Goal: Book appointment/travel/reservation

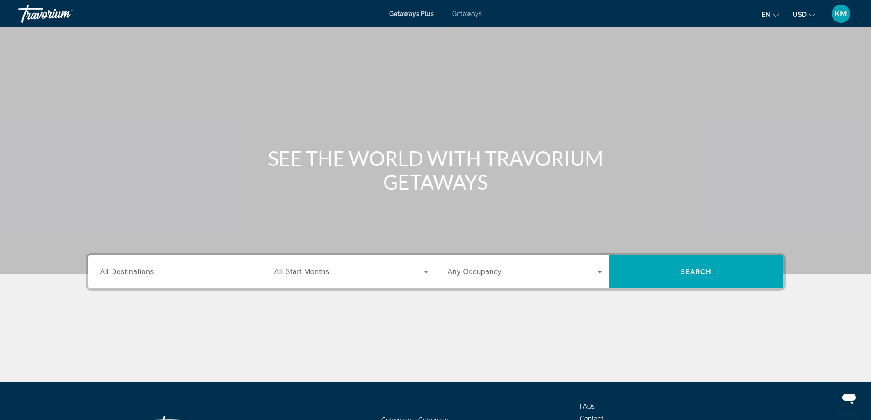
click at [155, 273] on input "Destination All Destinations" at bounding box center [177, 272] width 154 height 11
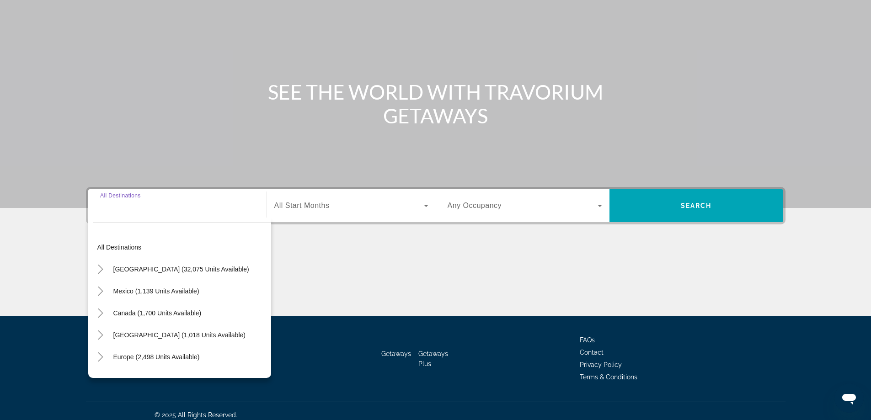
scroll to position [74, 0]
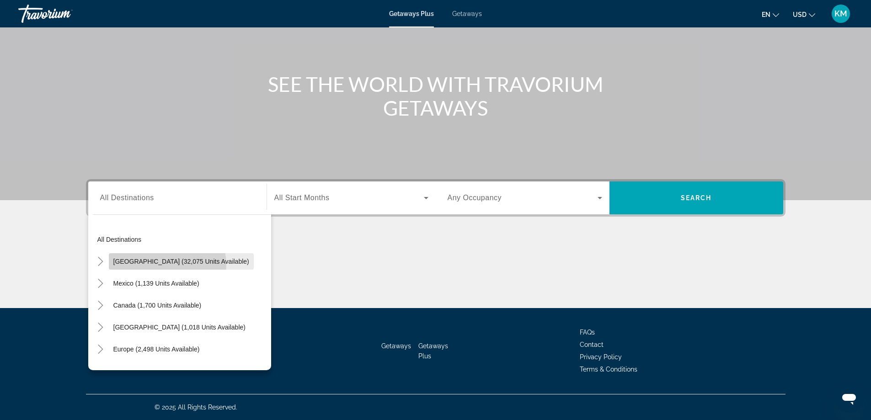
click at [142, 266] on span "Search widget" at bounding box center [181, 261] width 145 height 22
type input "**********"
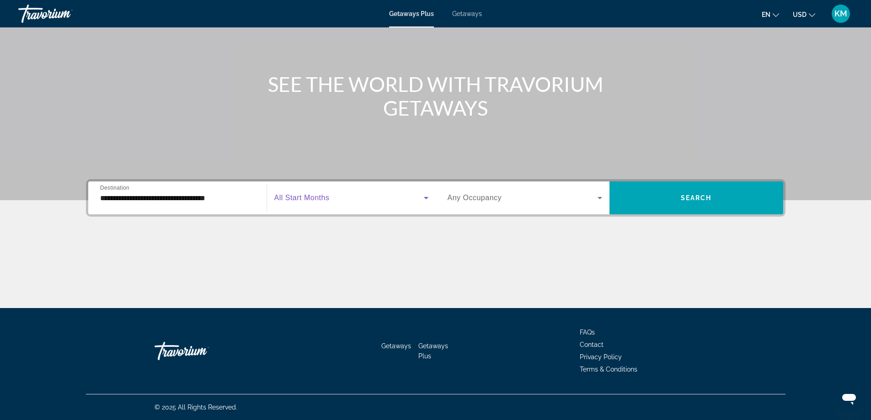
click at [373, 199] on span "Search widget" at bounding box center [348, 197] width 149 height 11
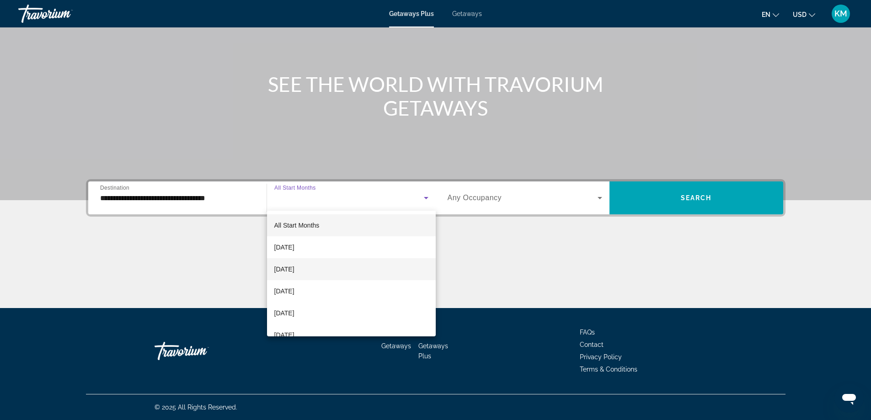
click at [280, 271] on span "[DATE]" at bounding box center [284, 269] width 20 height 11
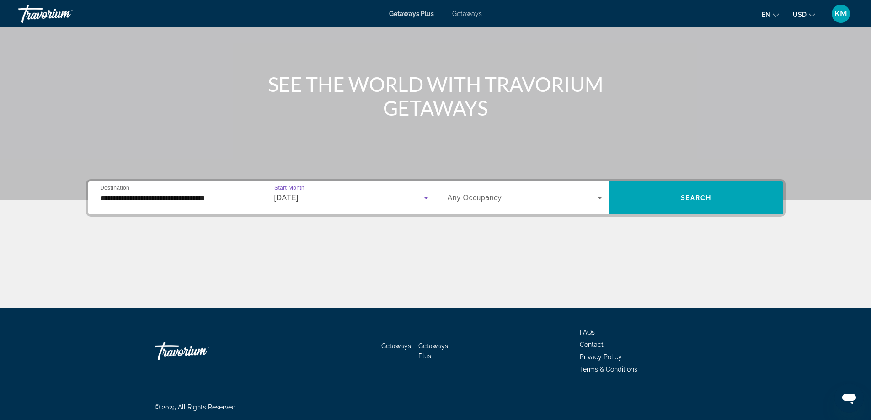
click at [601, 197] on icon "Search widget" at bounding box center [599, 197] width 11 height 11
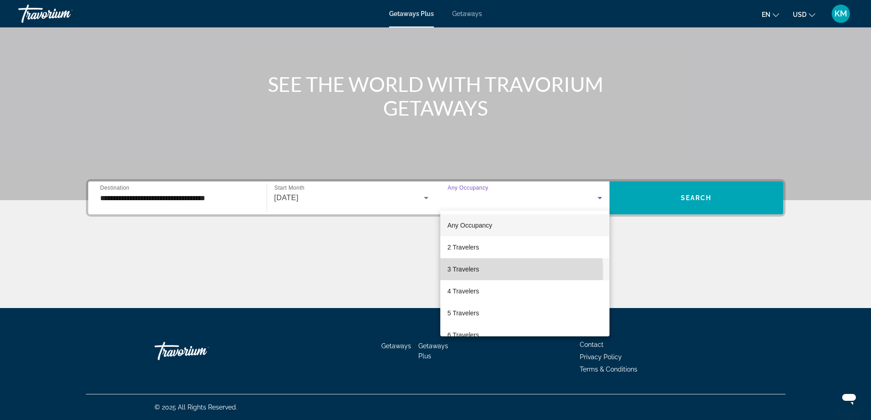
click at [463, 271] on span "3 Travelers" at bounding box center [463, 269] width 32 height 11
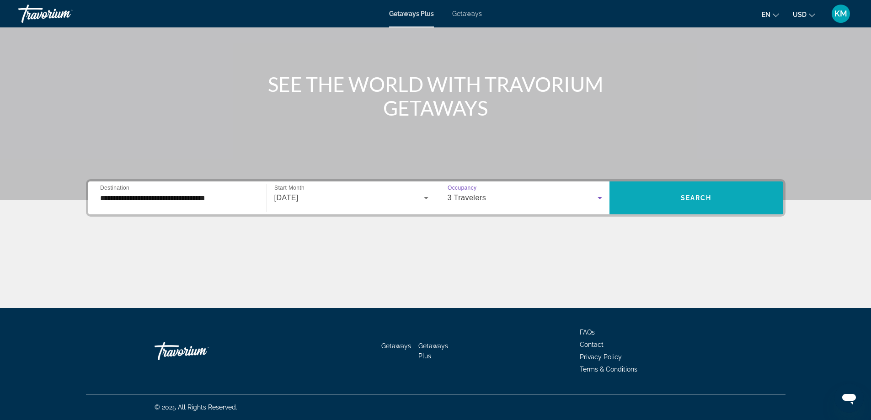
click at [680, 191] on span "Search widget" at bounding box center [696, 198] width 174 height 22
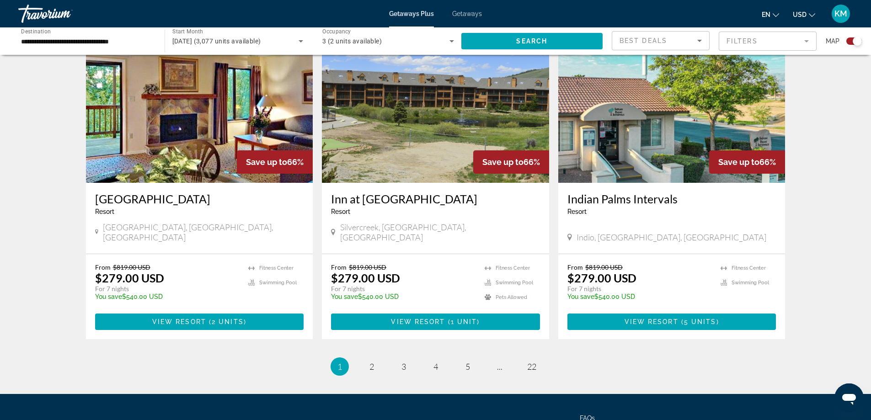
scroll to position [1325, 0]
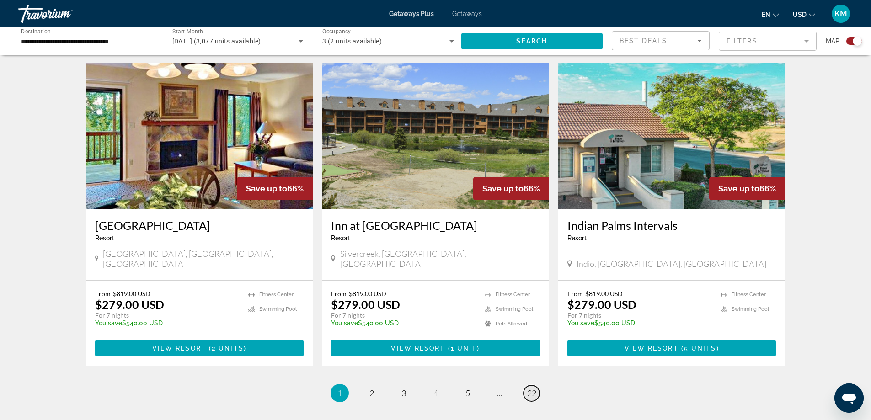
click at [535, 388] on span "22" at bounding box center [531, 393] width 9 height 10
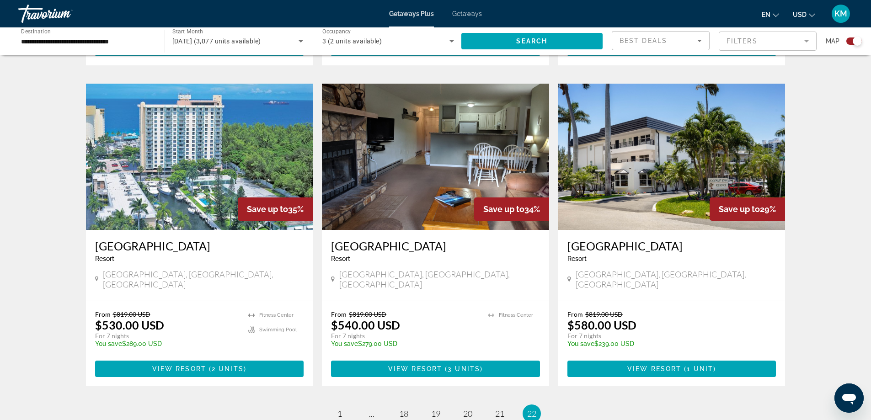
scroll to position [1278, 0]
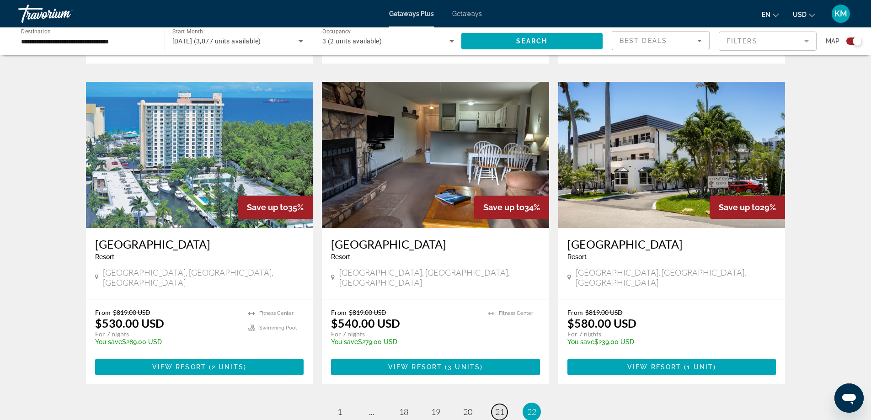
click at [496, 407] on span "21" at bounding box center [499, 412] width 9 height 10
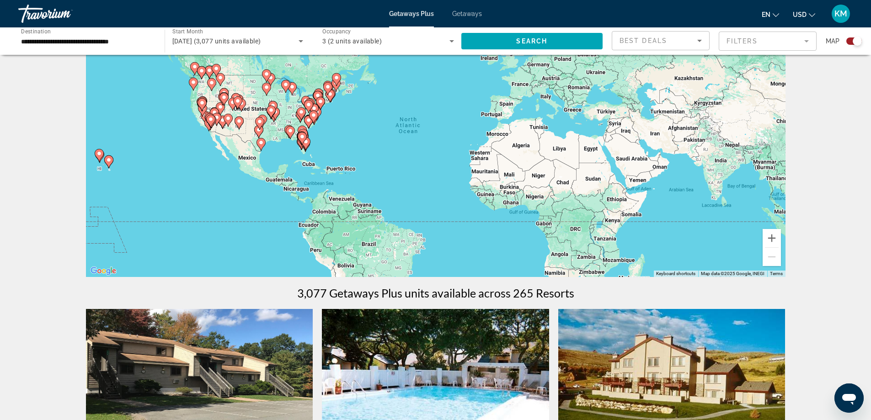
scroll to position [58, 0]
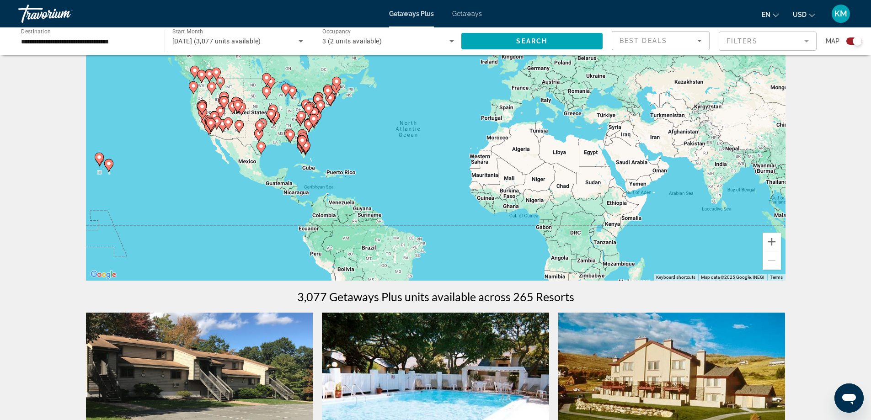
click at [300, 146] on gmp-advanced-marker "Main content" at bounding box center [302, 142] width 9 height 14
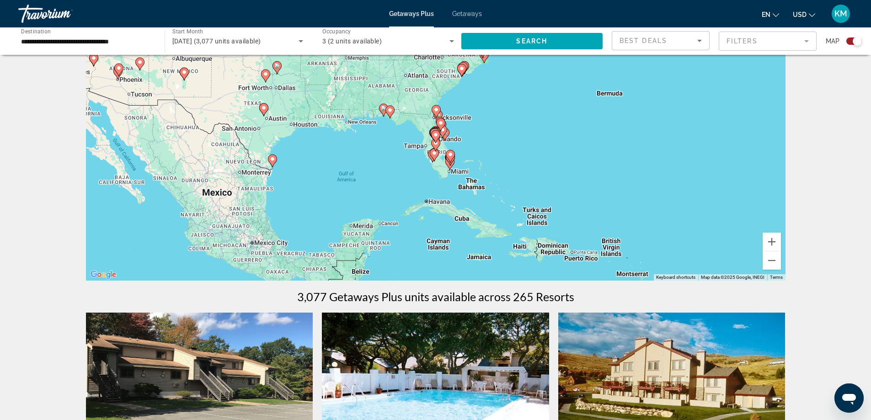
click at [442, 164] on div "To activate drag with keyboard, press Alt + Enter. Once in keyboard drag state,…" at bounding box center [435, 143] width 699 height 274
click at [462, 173] on div "To activate drag with keyboard, press Alt + Enter. Once in keyboard drag state,…" at bounding box center [435, 143] width 699 height 274
click at [447, 158] on gmp-advanced-marker "Main content" at bounding box center [450, 156] width 9 height 14
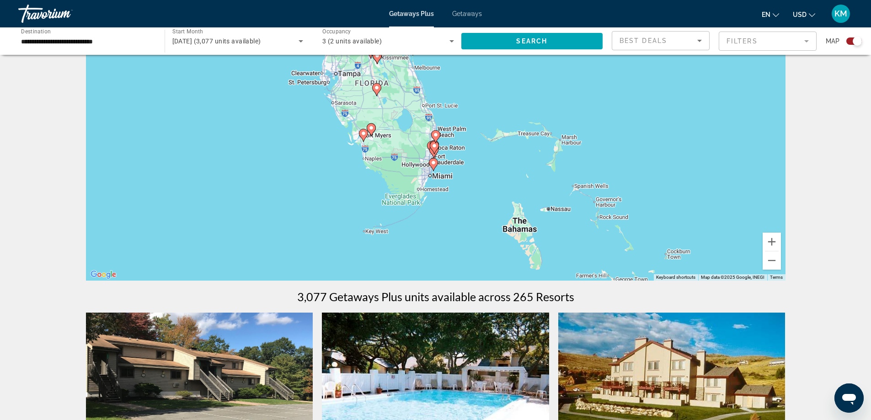
click at [434, 164] on image "Main content" at bounding box center [432, 162] width 5 height 5
type input "**********"
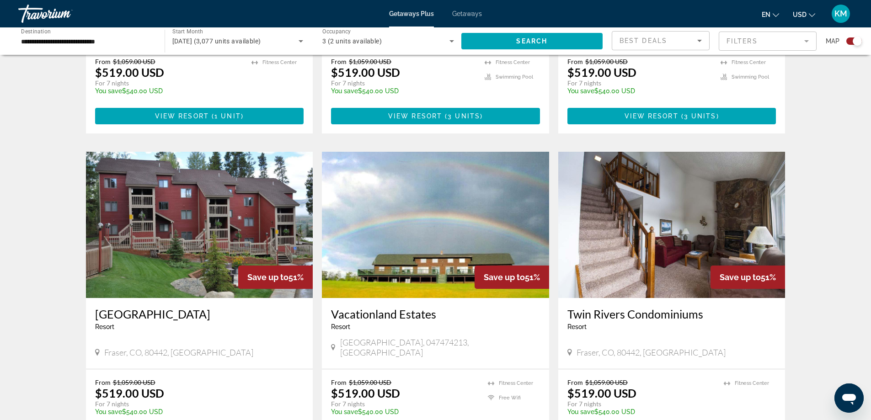
scroll to position [1369, 0]
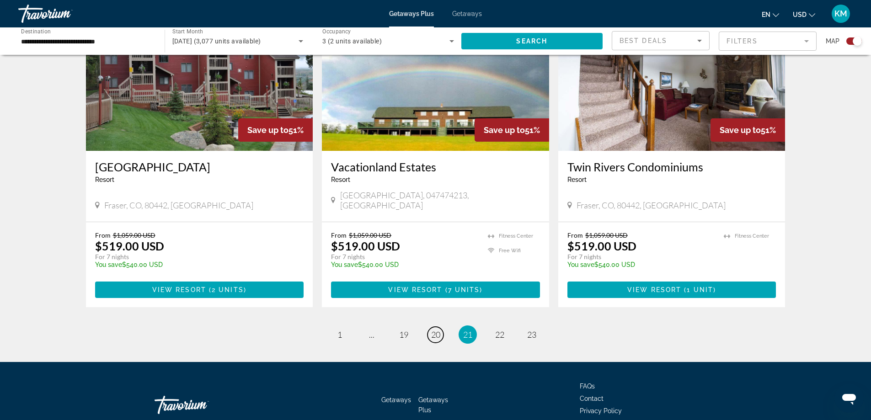
click at [435, 330] on span "20" at bounding box center [435, 335] width 9 height 10
